Goal: Navigation & Orientation: Find specific page/section

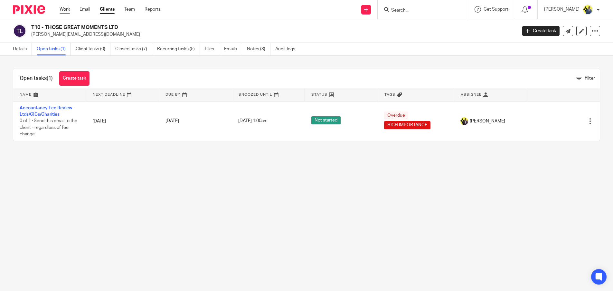
click at [69, 9] on link "Work" at bounding box center [65, 9] width 10 height 6
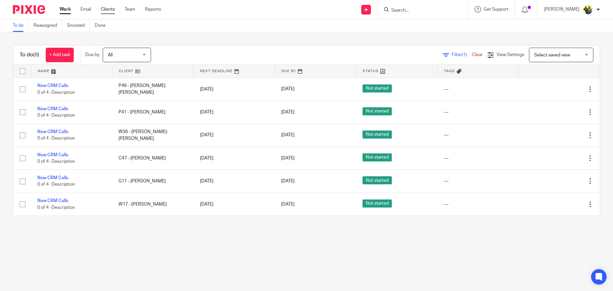
click at [110, 7] on link "Clients" at bounding box center [108, 9] width 14 height 6
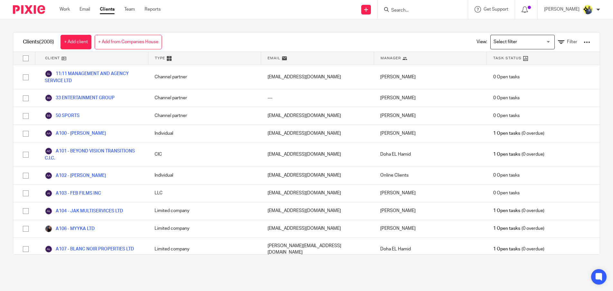
click at [508, 41] on input "Search for option" at bounding box center [522, 41] width 60 height 11
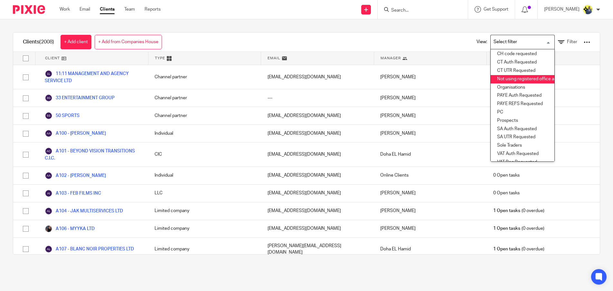
scroll to position [71, 0]
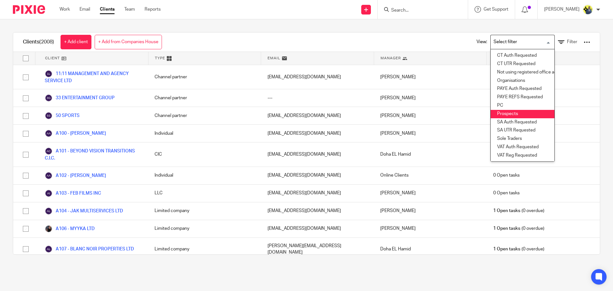
click at [498, 110] on li "Prospects" at bounding box center [523, 114] width 64 height 8
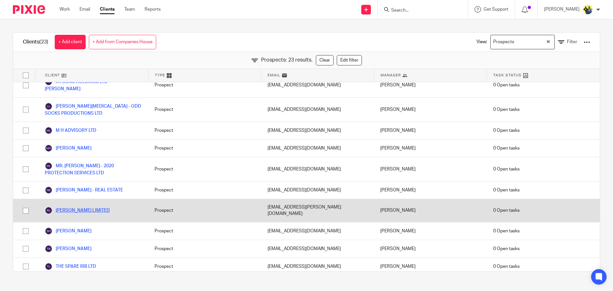
scroll to position [169, 0]
